Goal: Navigation & Orientation: Find specific page/section

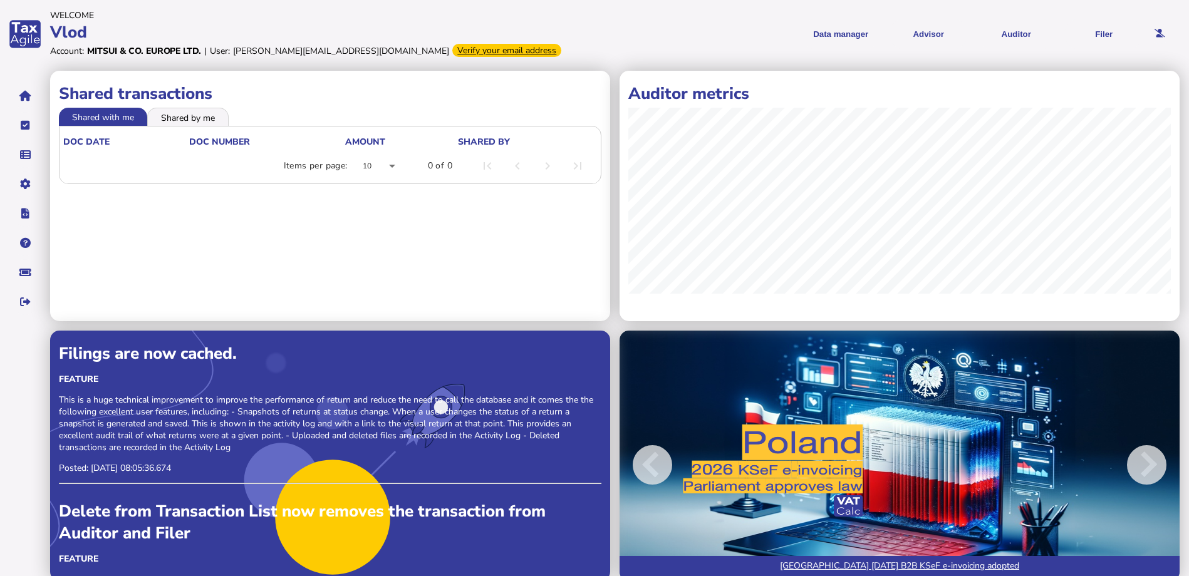
click at [625, 36] on menu "Data manager VAT Transaction list Upload list Advisor VAT Advisor for VAT Check…" at bounding box center [872, 34] width 544 height 31
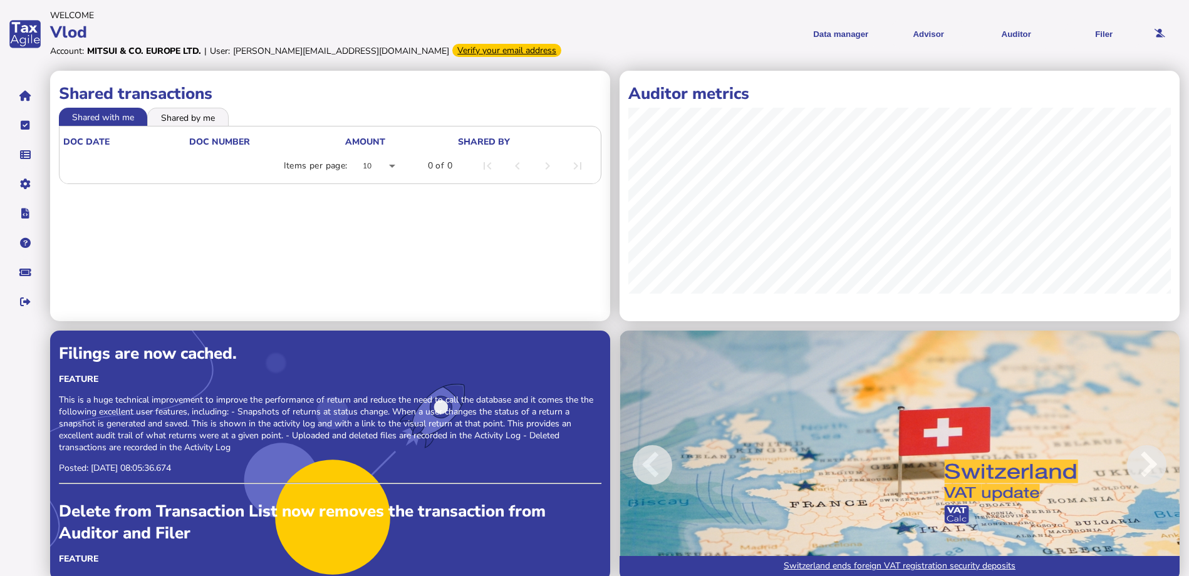
click at [452, 52] on div "Verify your email address" at bounding box center [506, 50] width 109 height 13
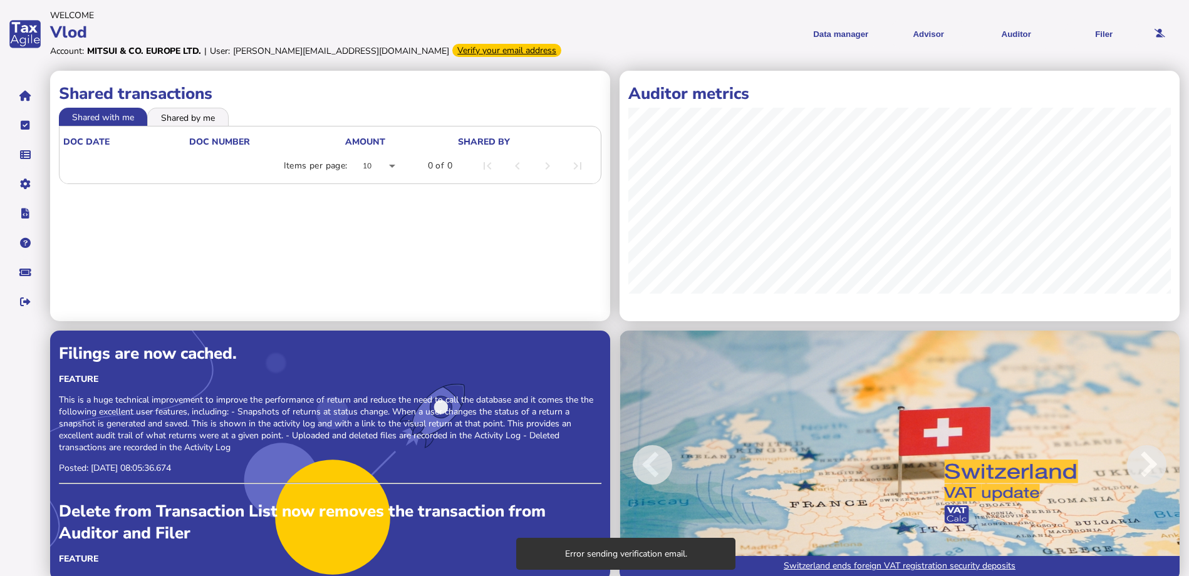
click at [596, 49] on header "Welcome Vlod Account: Mitsui & Co. Europe Ltd. | User: [PERSON_NAME][EMAIL_ADDR…" at bounding box center [613, 33] width 1126 height 55
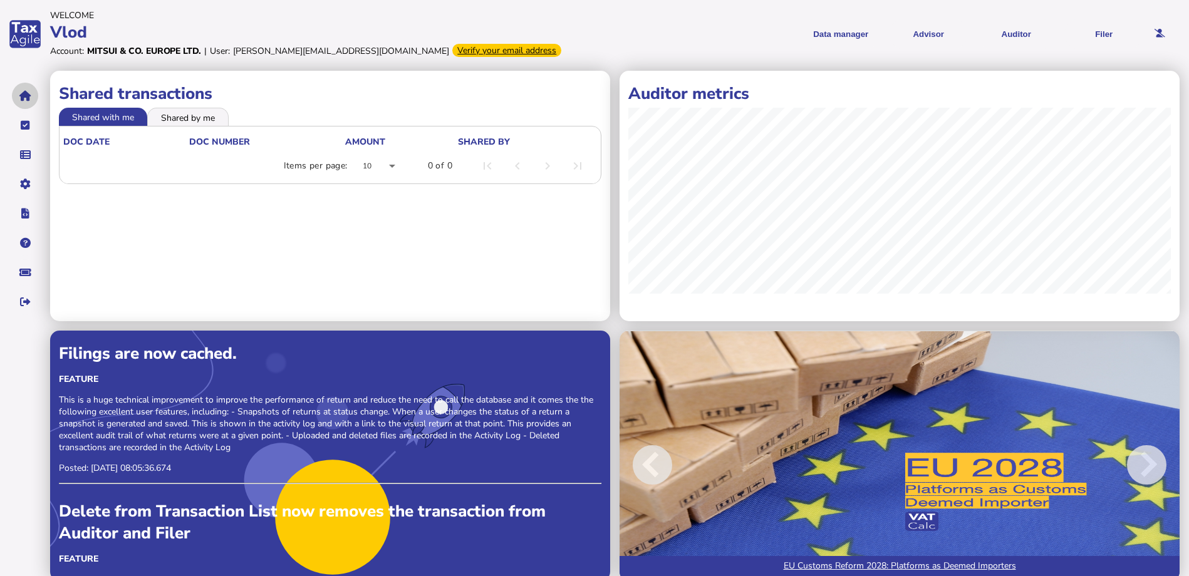
click at [23, 96] on icon "navigate application pages" at bounding box center [25, 96] width 12 height 1
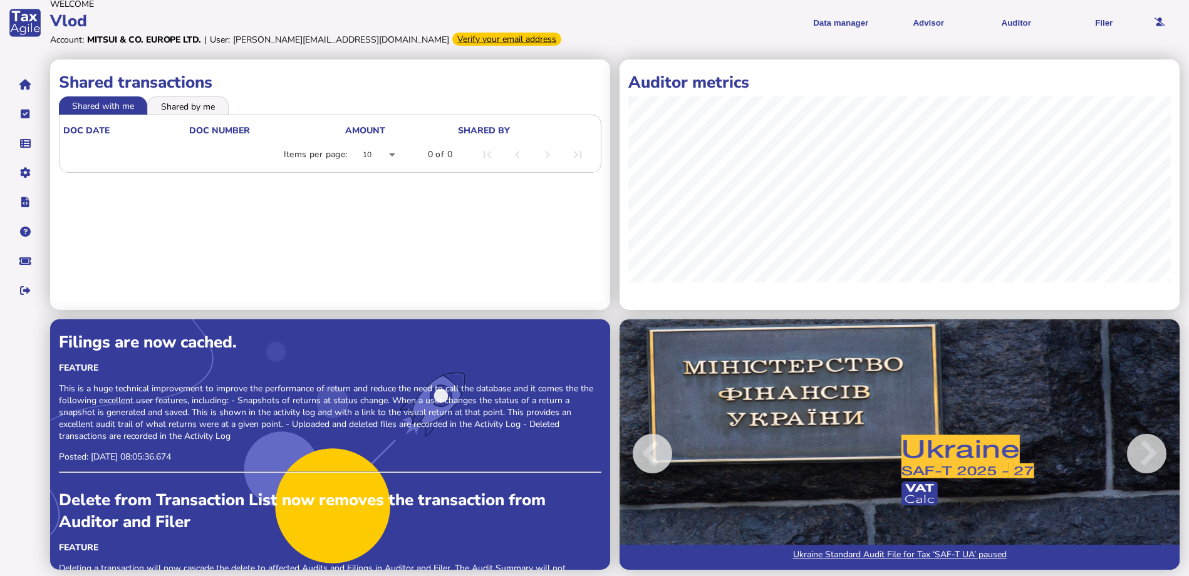
scroll to position [14, 0]
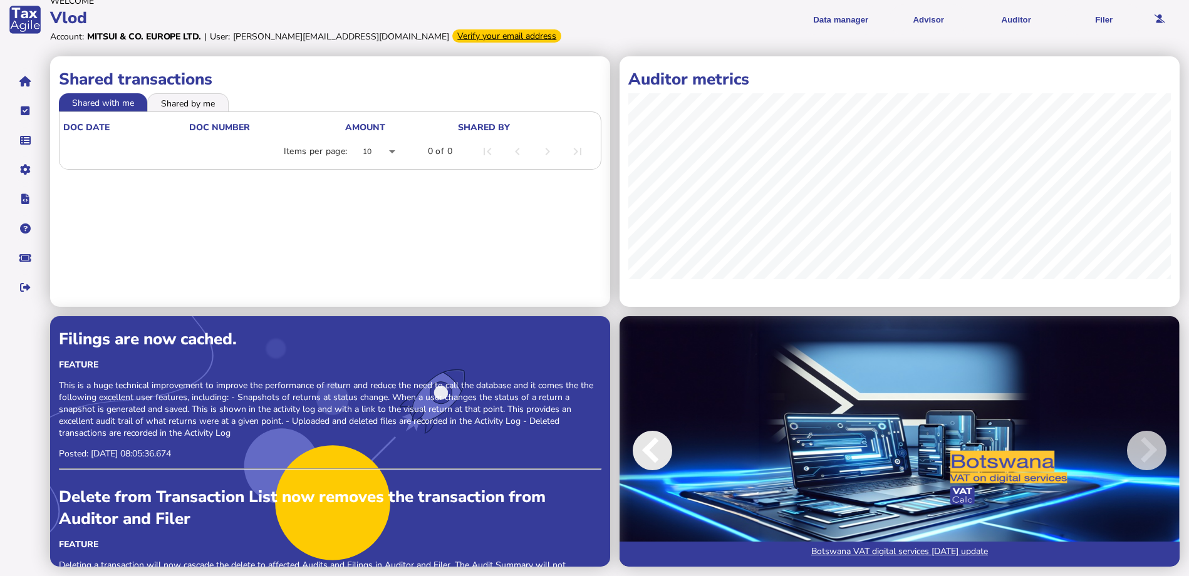
click at [652, 447] on span at bounding box center [652, 450] width 39 height 39
click at [657, 451] on span at bounding box center [652, 450] width 39 height 39
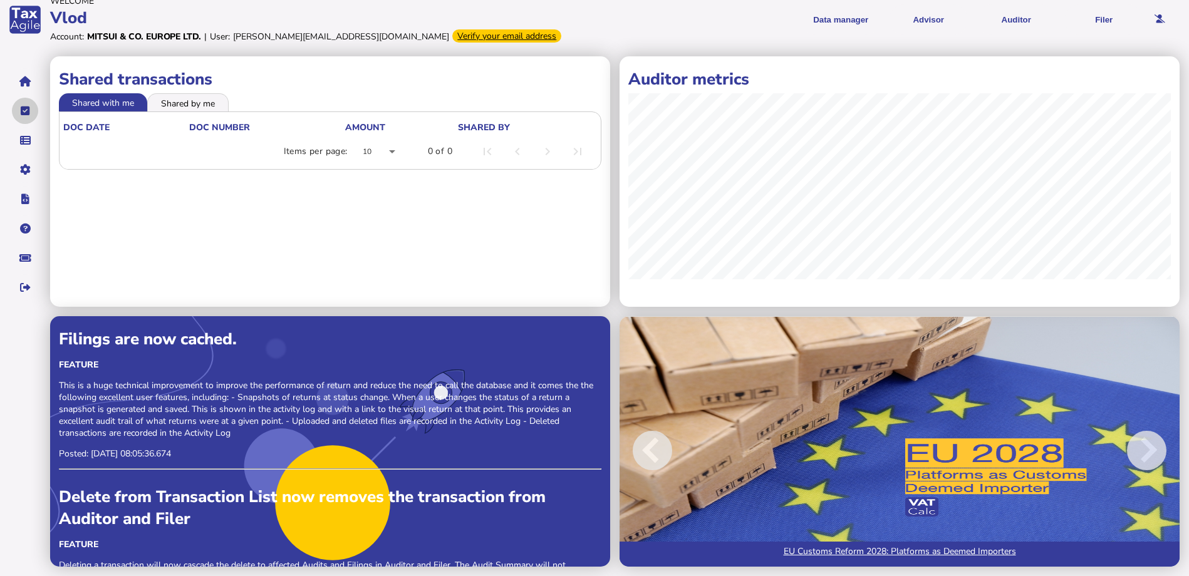
click at [31, 110] on button "navigate application pages" at bounding box center [25, 111] width 26 height 26
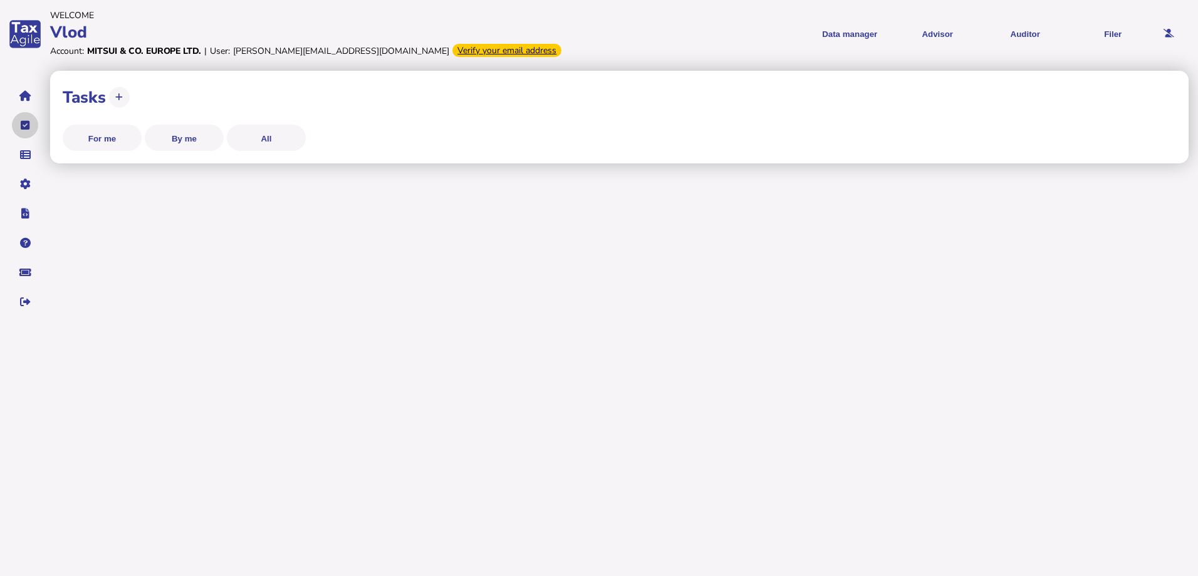
select select "**********"
select select "********"
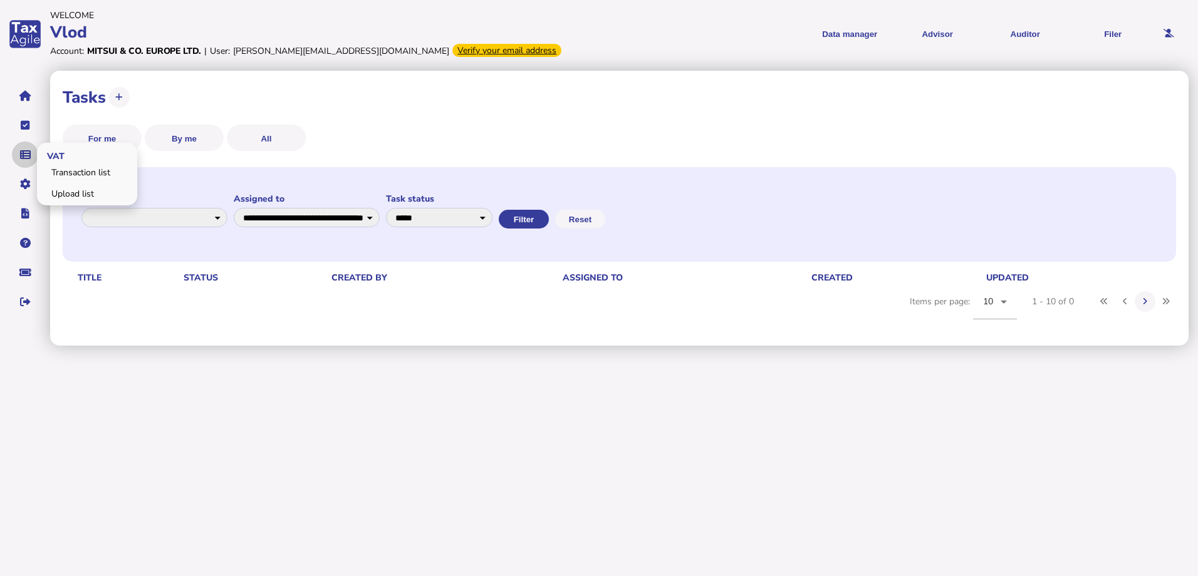
click at [21, 155] on icon "navigate application pages" at bounding box center [25, 155] width 11 height 1
click at [29, 106] on button "navigate application pages" at bounding box center [25, 96] width 26 height 26
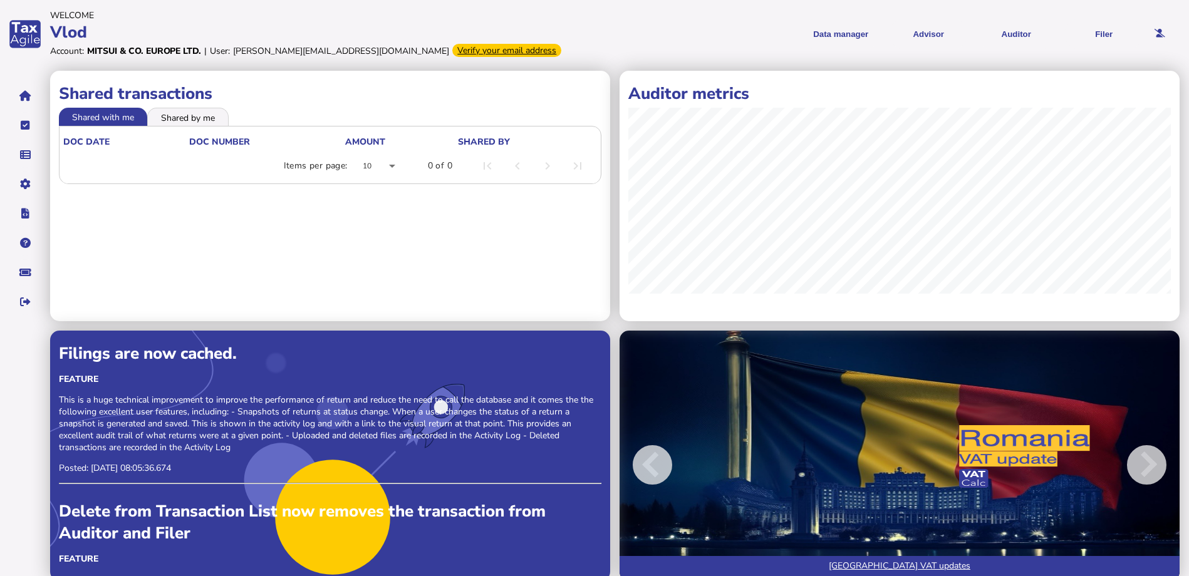
click at [207, 119] on li "Shared by me" at bounding box center [187, 117] width 81 height 18
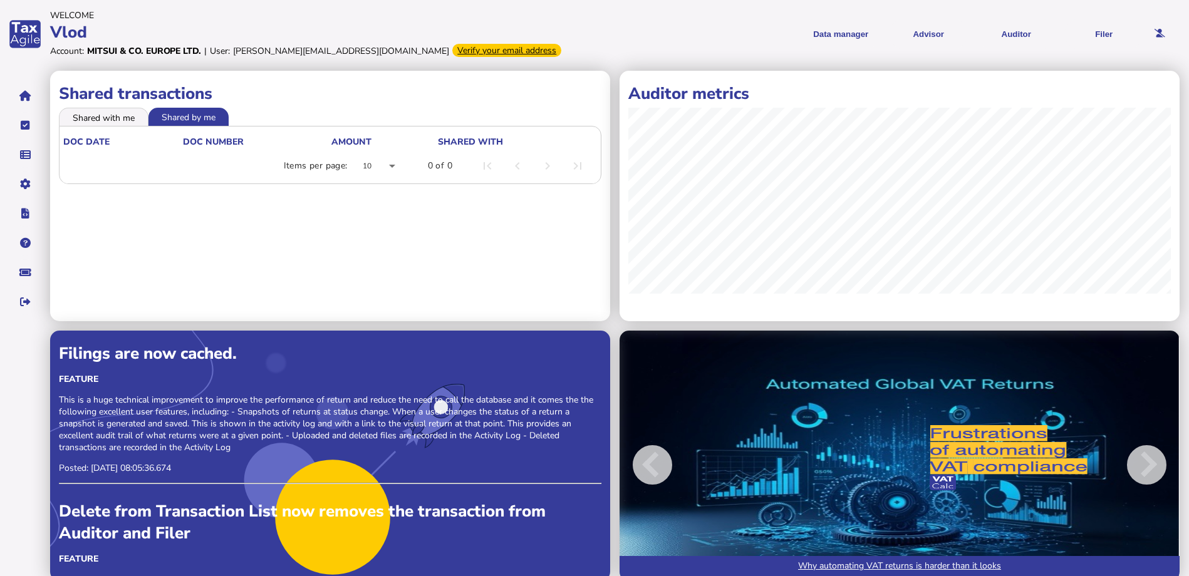
click at [115, 113] on li "Shared with me" at bounding box center [104, 117] width 90 height 18
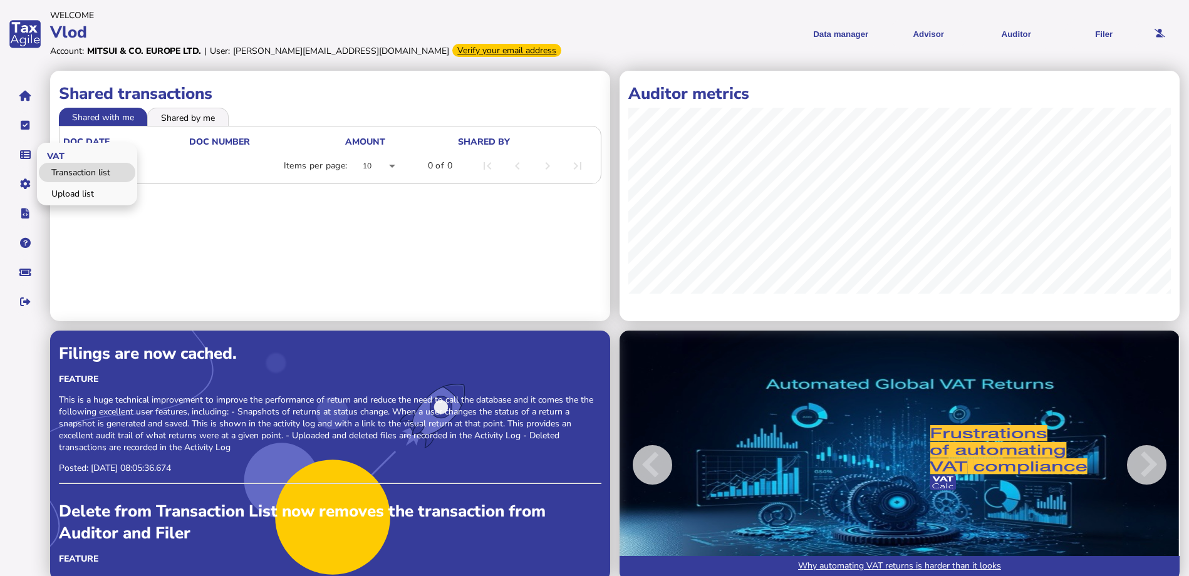
click at [83, 179] on link "Transaction list" at bounding box center [87, 172] width 96 height 19
